Goal: Check status: Check status

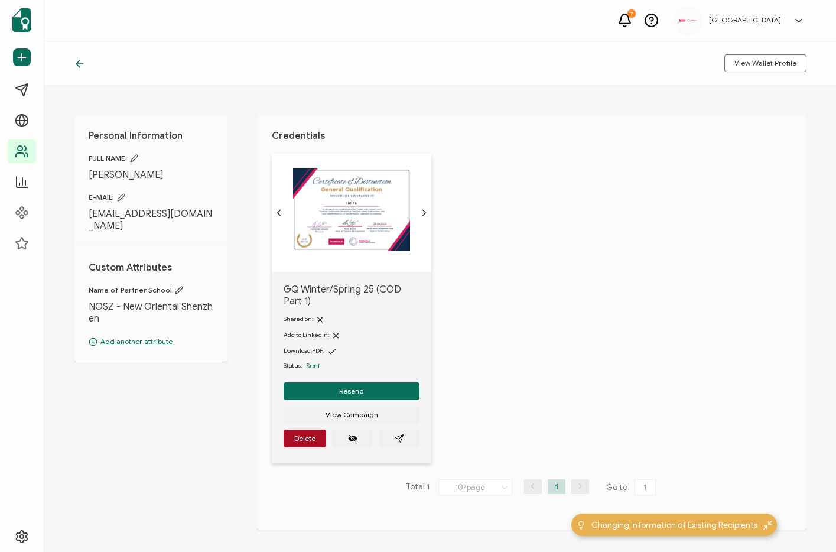
click at [450, 98] on div "Personal Information FULL NAME: [PERSON_NAME] E-MAIL: [EMAIL_ADDRESS][DOMAIN_NA…" at bounding box center [440, 319] width 792 height 466
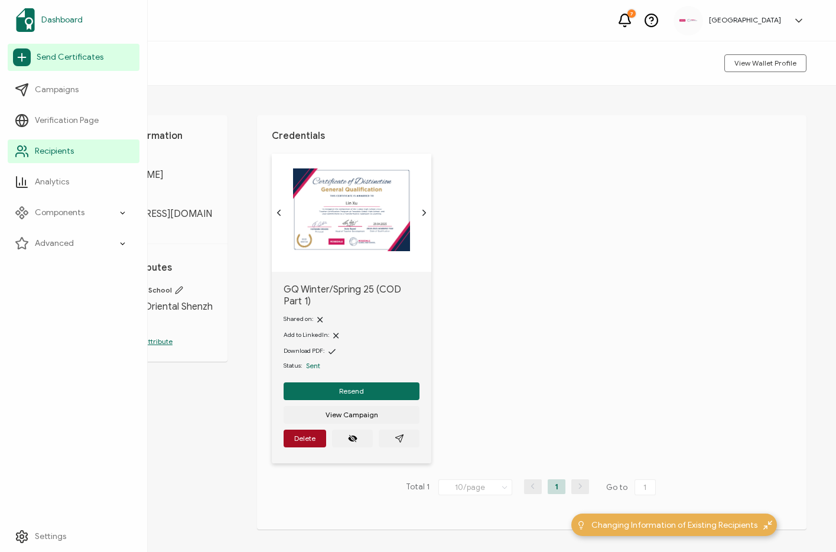
click at [69, 16] on span "Dashboard" at bounding box center [61, 20] width 41 height 12
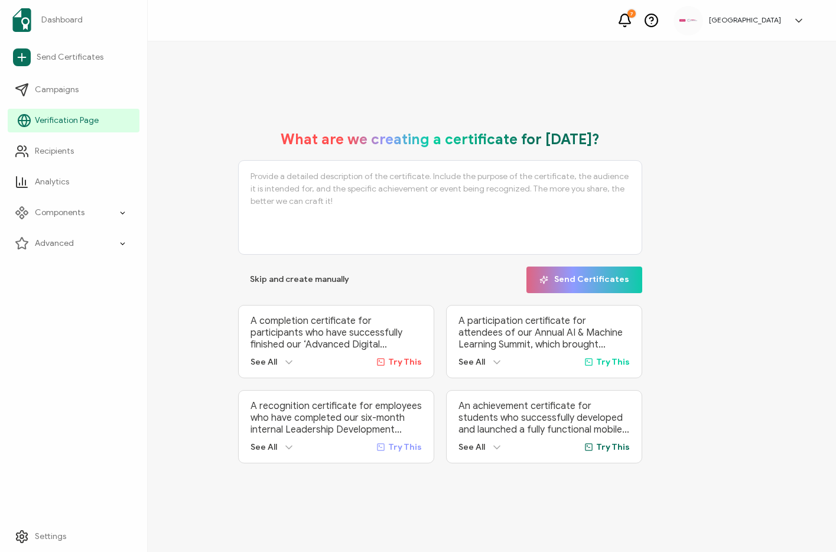
click at [77, 122] on span "Verification Page" at bounding box center [67, 121] width 64 height 12
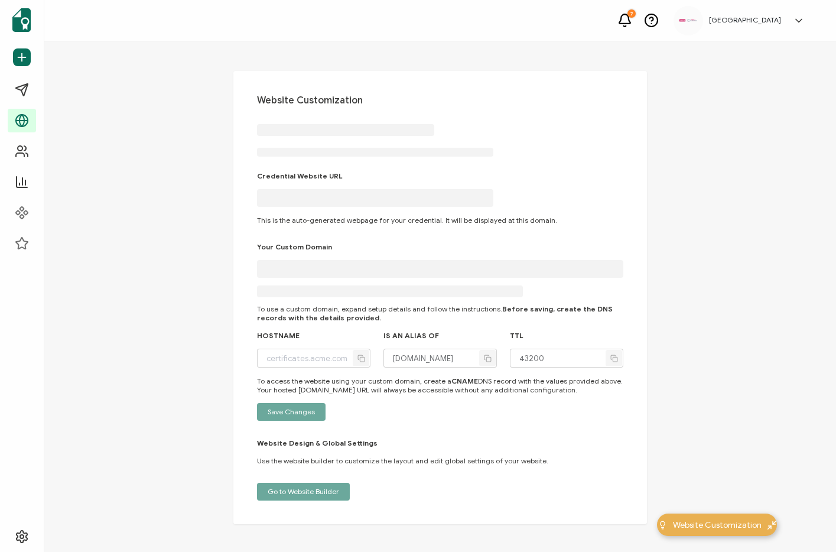
type input "[DOMAIN_NAME]"
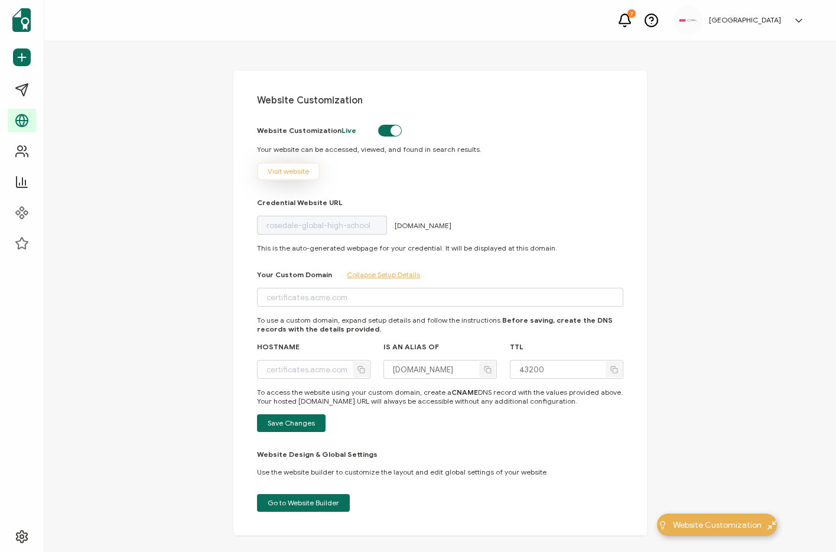
click at [283, 166] on button "Visit website" at bounding box center [288, 172] width 63 height 18
click at [627, 222] on div "Website Customization Website Customization Live Your website can be accessed, …" at bounding box center [440, 303] width 414 height 465
